Goal: Obtain resource: Obtain resource

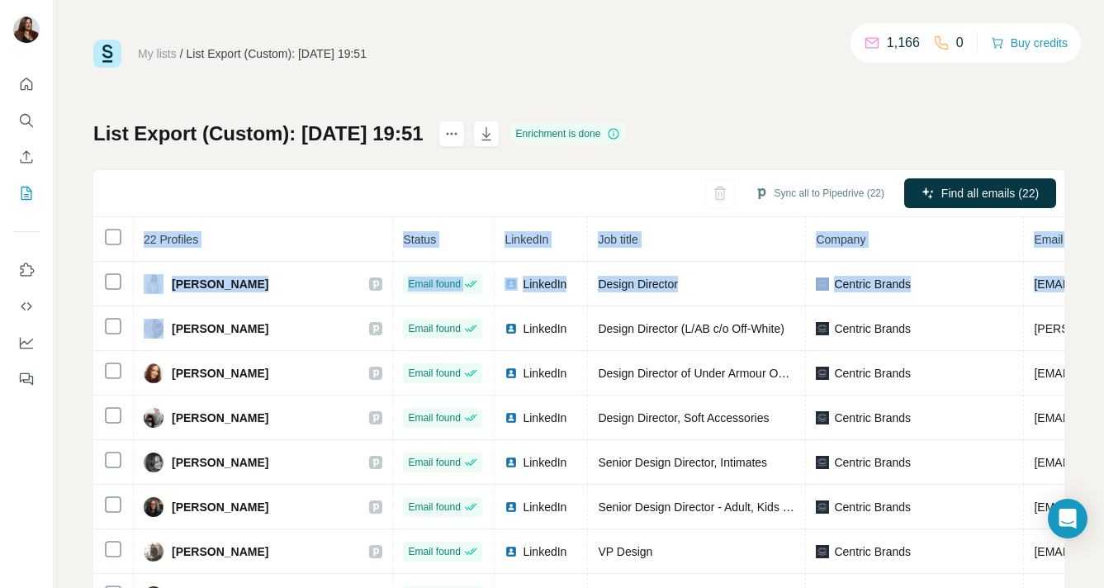
scroll to position [599, 473]
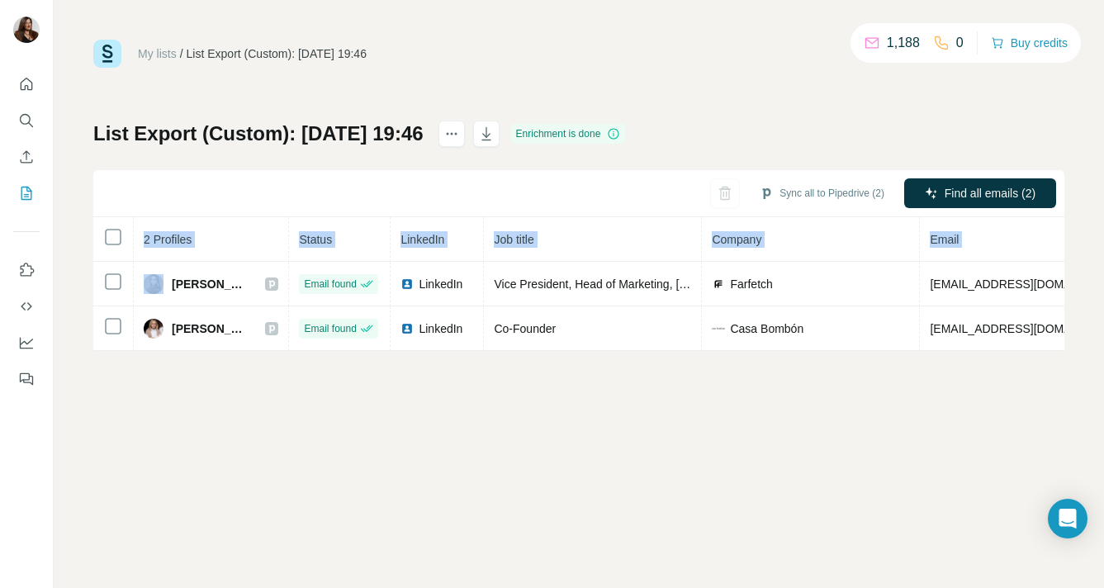
scroll to position [0, 387]
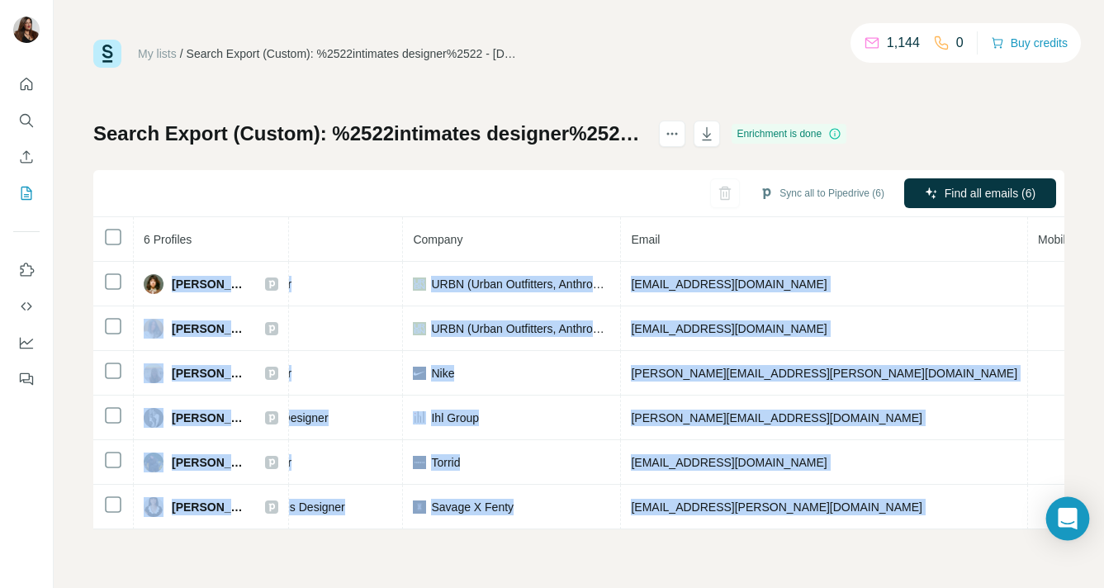
scroll to position [0, 393]
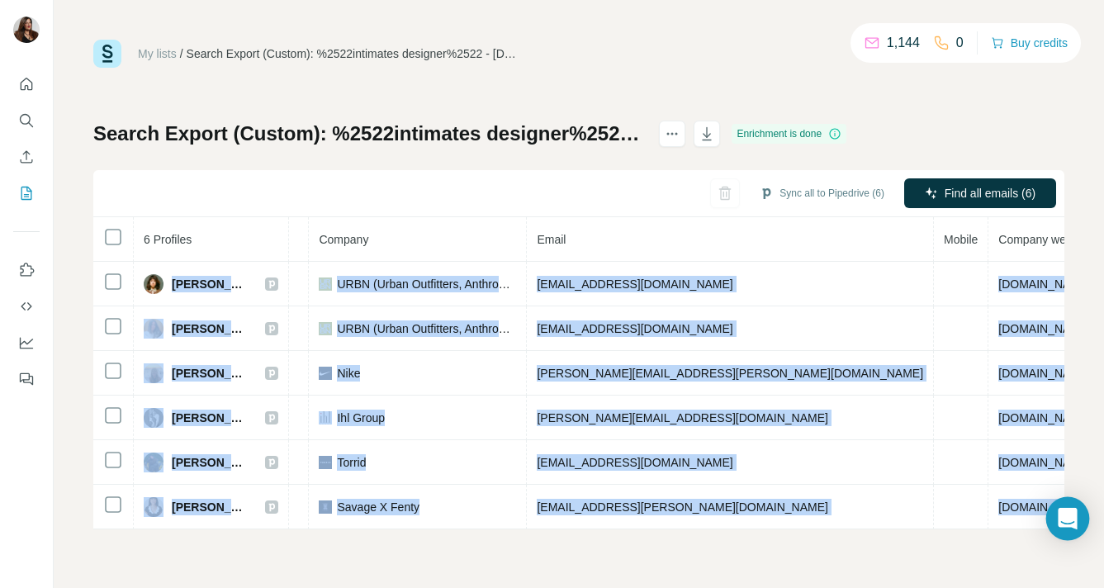
drag, startPoint x: 173, startPoint y: 283, endPoint x: 1079, endPoint y: 505, distance: 933.0
click at [1085, 506] on body "My lists / Search Export (Custom): %2522intimates designer%2522 - 13/08/2025 21…" at bounding box center [552, 294] width 1104 height 588
copy body "Angela Fontes Email found LinkedIn Intimates Designer URBN (Urban Outfitters, A…"
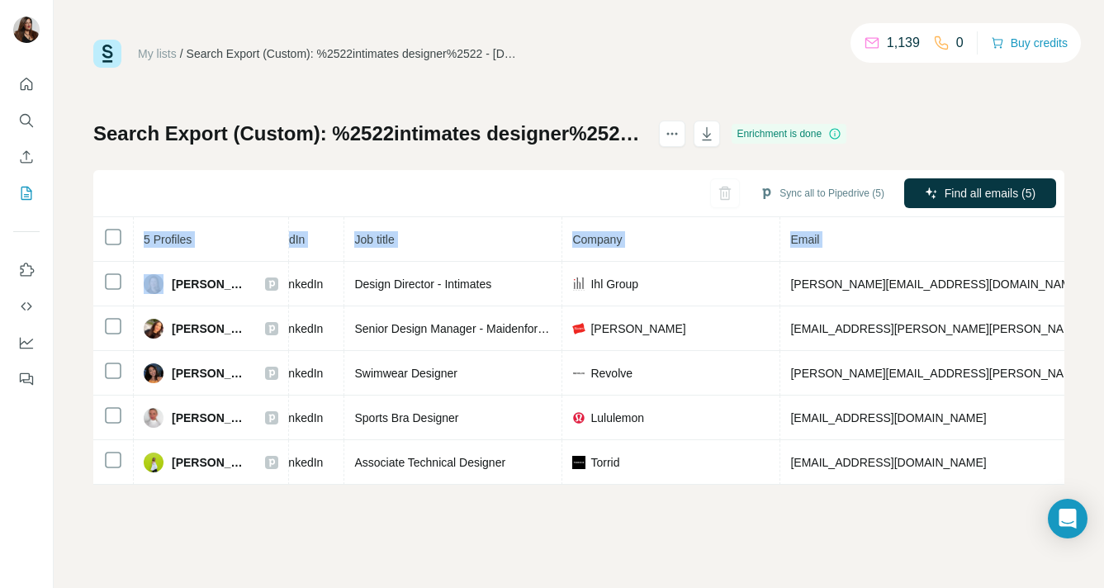
scroll to position [0, 369]
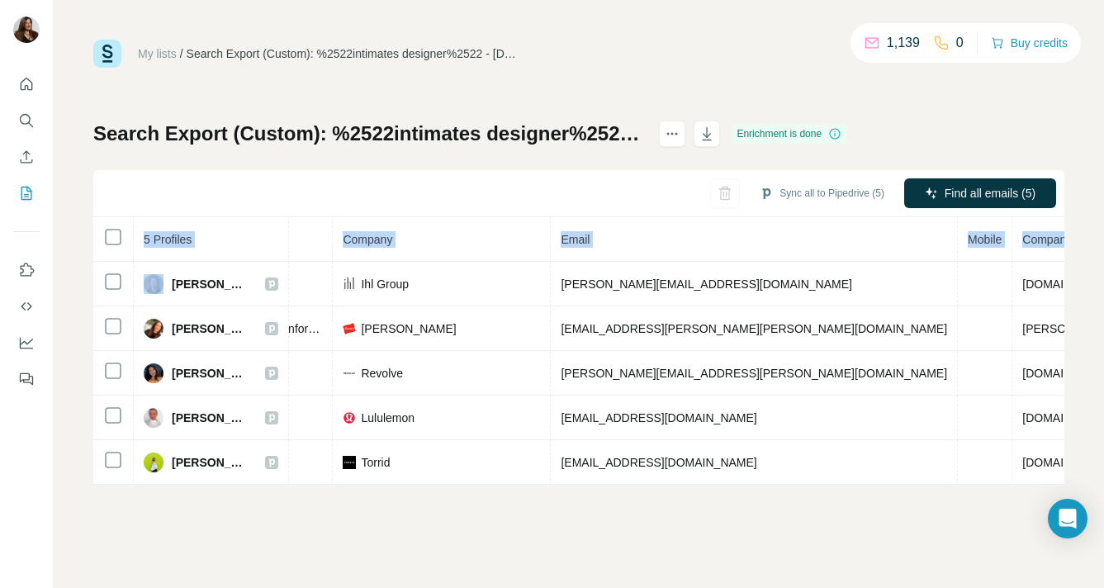
drag, startPoint x: 173, startPoint y: 283, endPoint x: 1106, endPoint y: 485, distance: 954.9
click at [1104, 485] on html "My lists / Search Export (Custom): %2522intimates designer%2522 - 13/08/2025 22…" at bounding box center [552, 294] width 1104 height 588
copy table "5 Profiles Status LinkedIn Job title Company Email Mobile Company website Landl…"
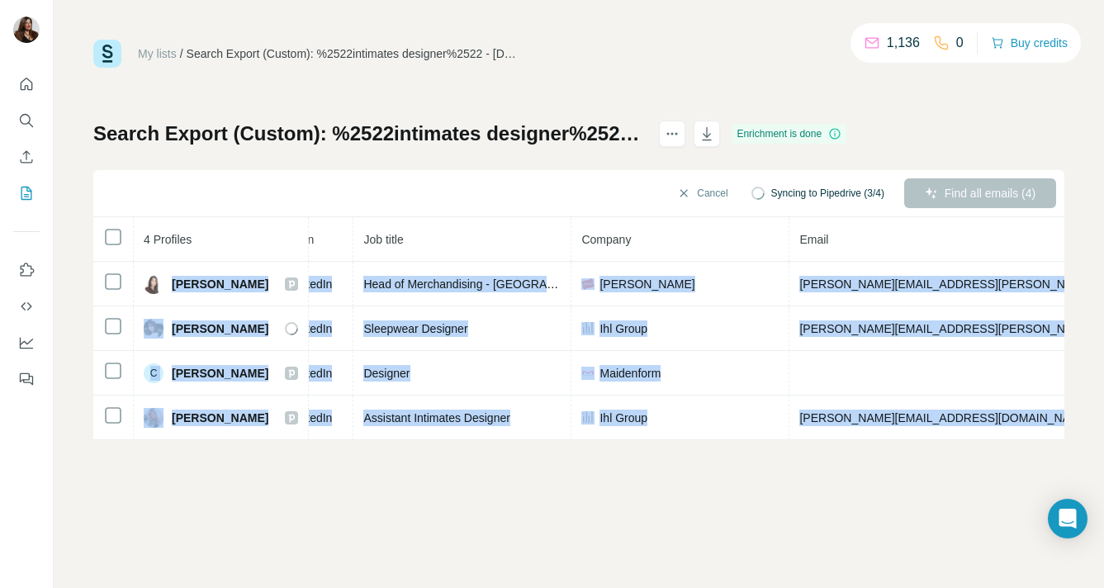
scroll to position [0, 372]
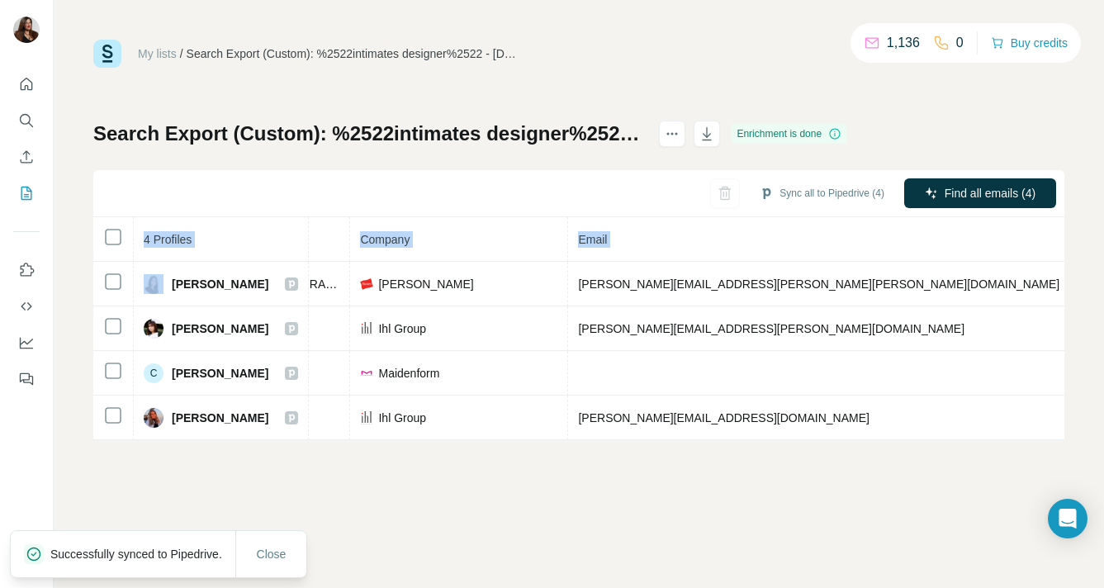
drag, startPoint x: 173, startPoint y: 282, endPoint x: 1071, endPoint y: 437, distance: 911.2
click at [1071, 437] on div "My lists / Search Export (Custom): %2522intimates designer%2522 - 13/08/2025 22…" at bounding box center [579, 294] width 1051 height 588
copy table "4 Profiles Status LinkedIn Job title Company Email Mobile Company website Landl…"
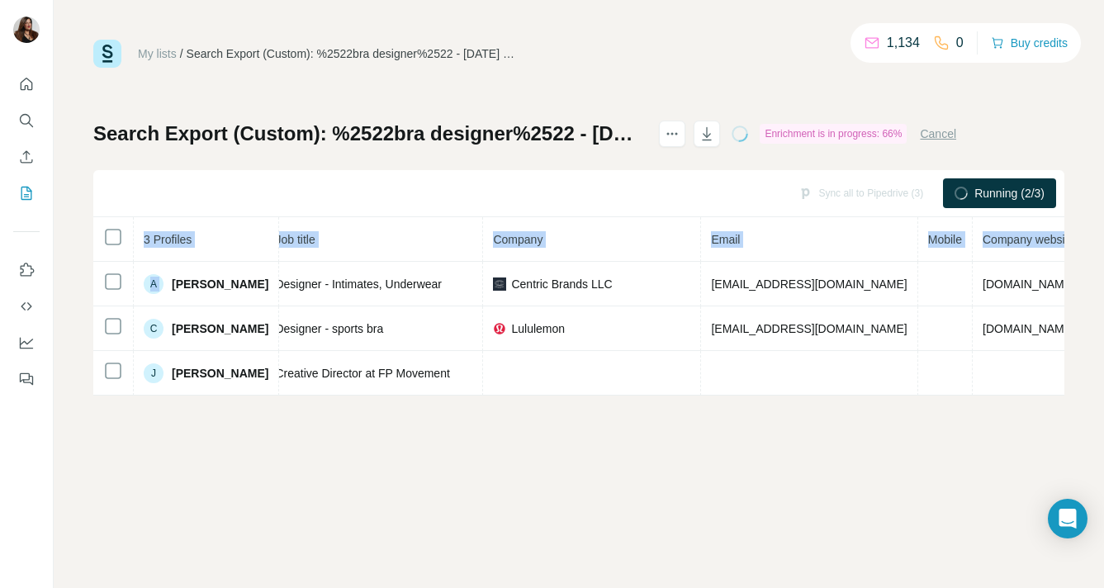
scroll to position [0, 335]
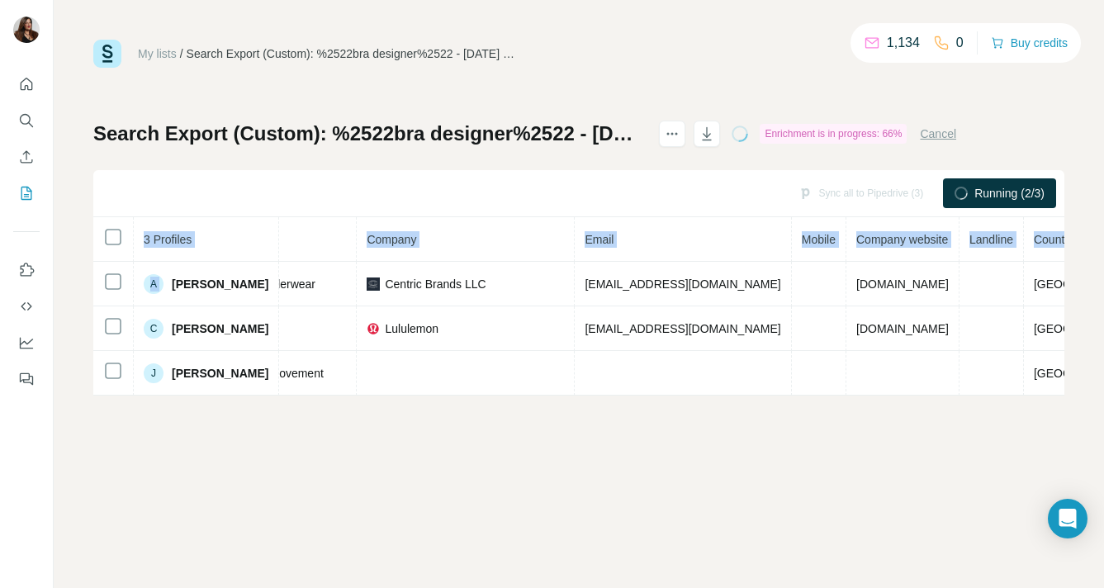
drag, startPoint x: 172, startPoint y: 283, endPoint x: 1075, endPoint y: 400, distance: 910.4
click at [1075, 400] on div "My lists / Search Export (Custom): %2522bra designer%2522 - 13/08/2025 22:41 1,…" at bounding box center [579, 294] width 1051 height 588
copy table "3 Profiles Status LinkedIn Job title Company Email Mobile Company website Landl…"
